Goal: Task Accomplishment & Management: Manage account settings

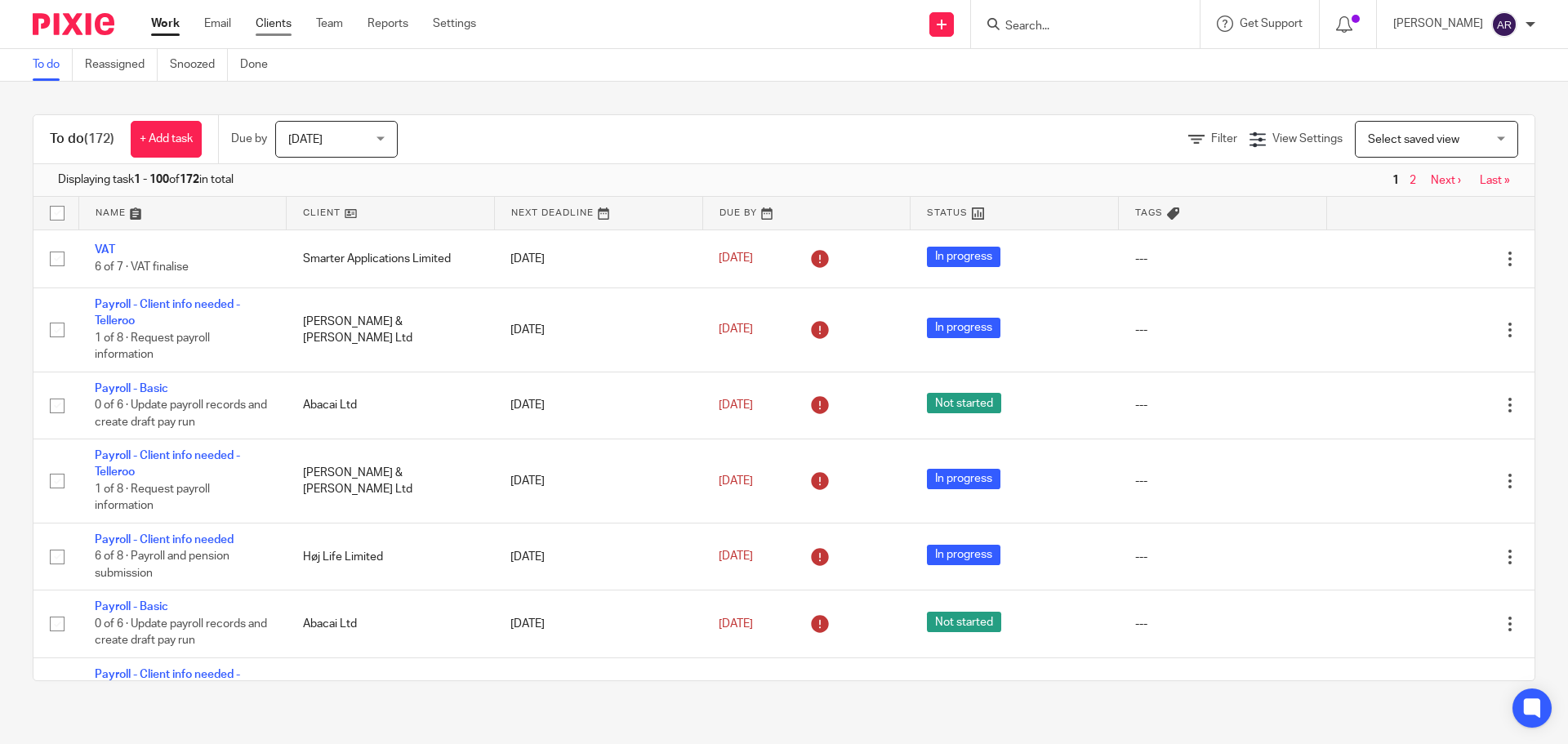
click at [264, 31] on link "Clients" at bounding box center [273, 24] width 36 height 17
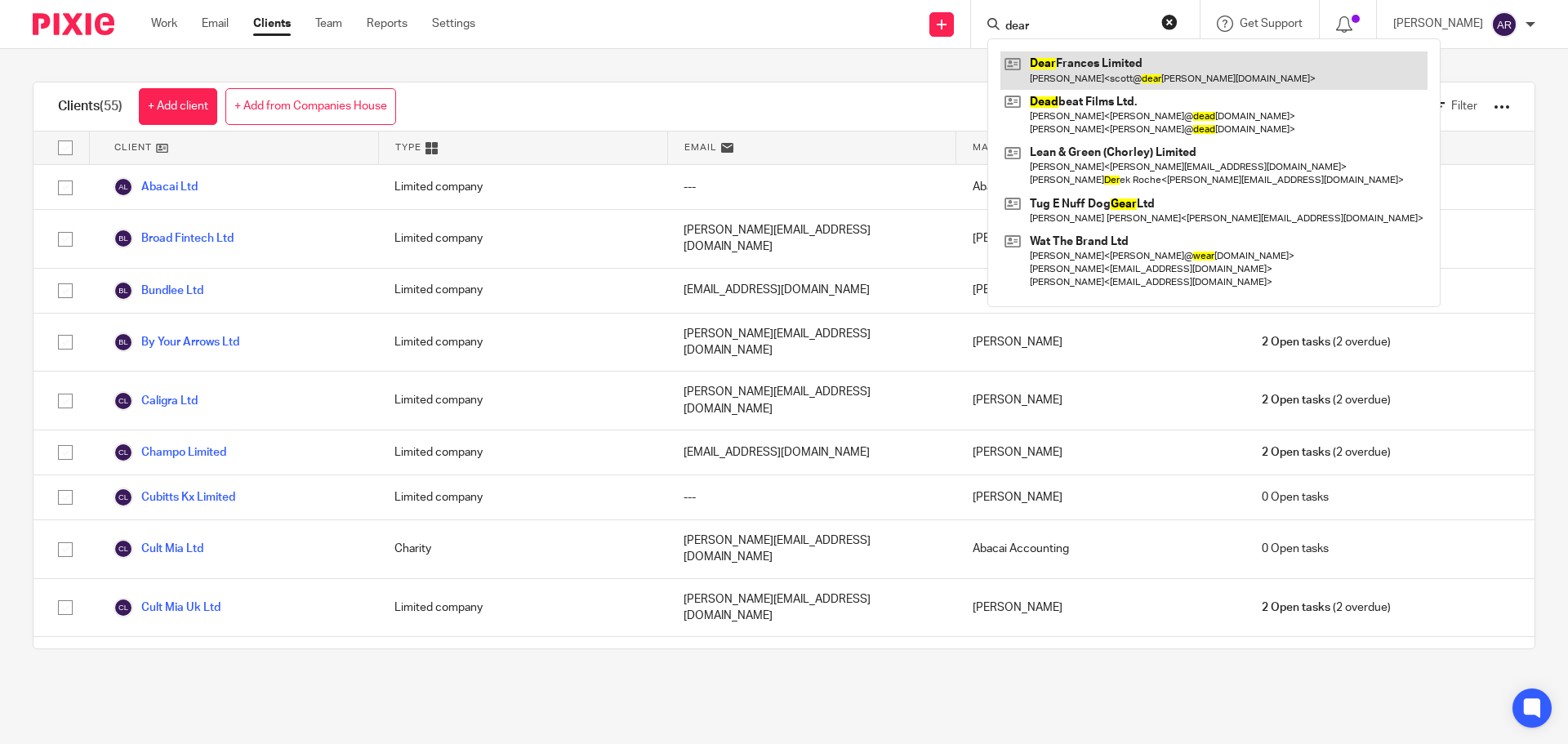
type input "dear"
click at [1126, 76] on link at bounding box center [1214, 69] width 427 height 37
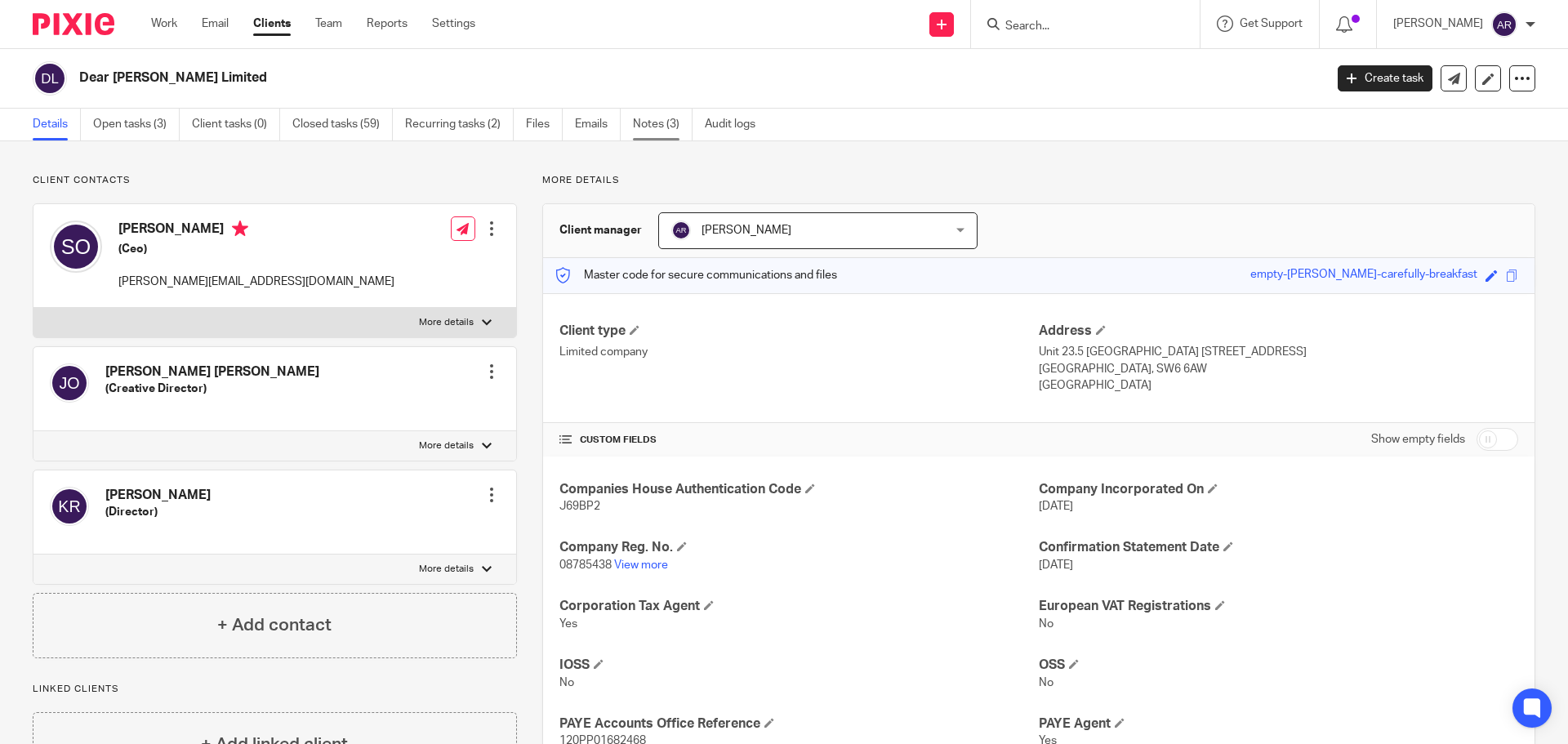
click at [646, 116] on link "Notes (3)" at bounding box center [663, 124] width 59 height 32
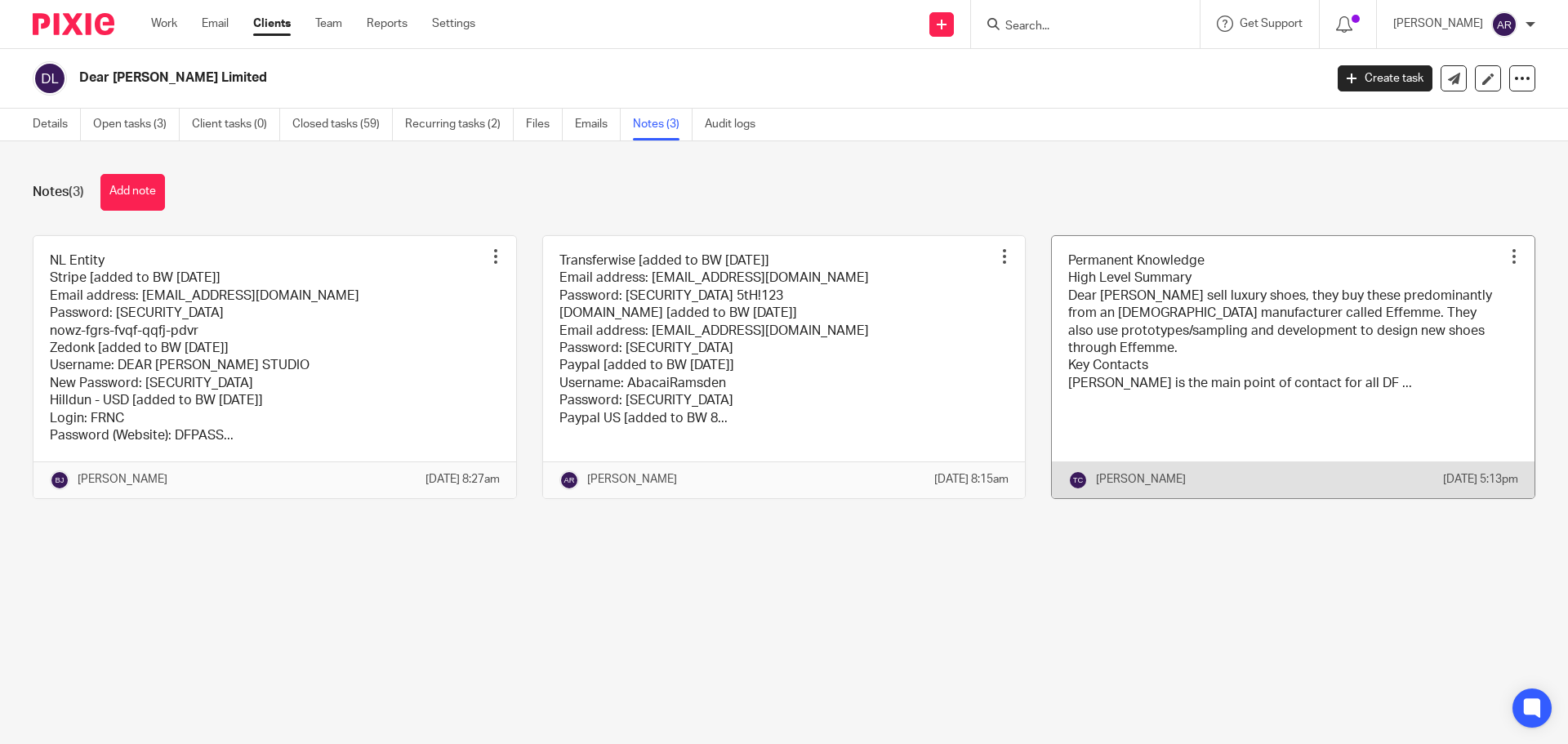
click at [1057, 394] on link at bounding box center [1293, 367] width 482 height 262
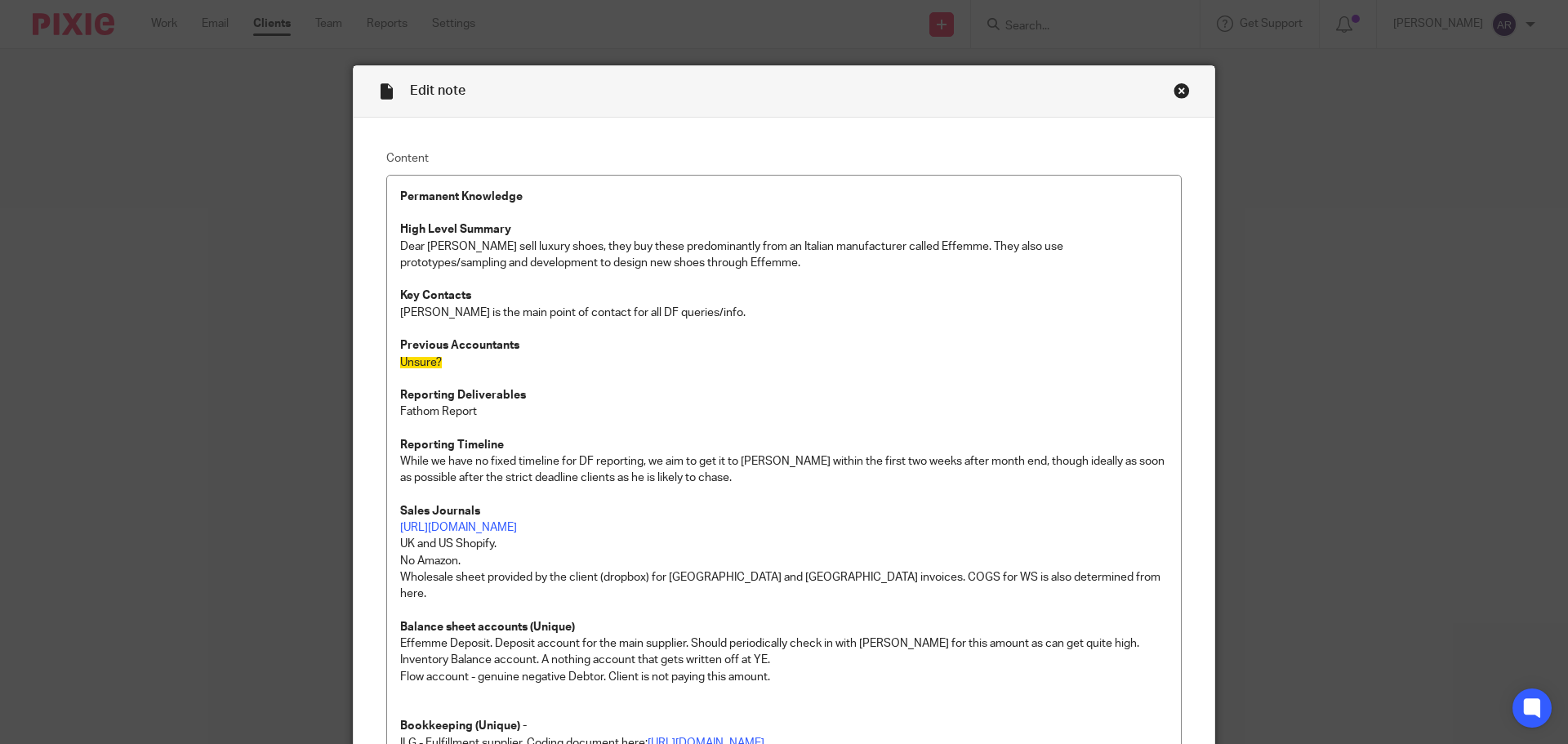
click at [1176, 88] on div "Close this dialog window" at bounding box center [1181, 91] width 17 height 17
